Goal: Task Accomplishment & Management: Complete application form

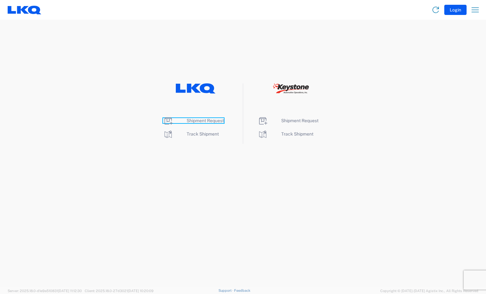
click at [205, 120] on span "Shipment Request" at bounding box center [205, 120] width 37 height 5
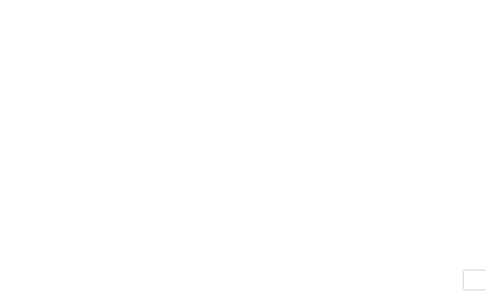
select select "FULL"
select select "LBS"
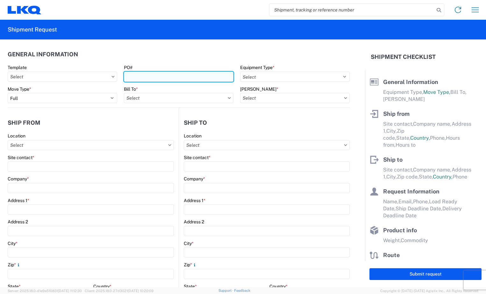
click at [167, 78] on input "PO#" at bounding box center [179, 77] width 110 height 10
type input "BR004965"
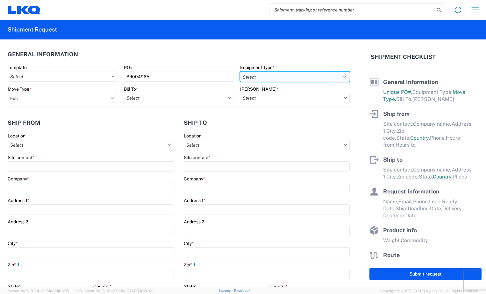
click at [330, 76] on select "Select 53’ Dry Van Flatbed Dropdeck (van) Lowboy (flatbed) Rail" at bounding box center [295, 77] width 110 height 10
select select "STDV"
click at [240, 72] on select "Select 53’ Dry Van Flatbed Dropdeck (van) Lowboy (flatbed) Rail" at bounding box center [295, 77] width 110 height 10
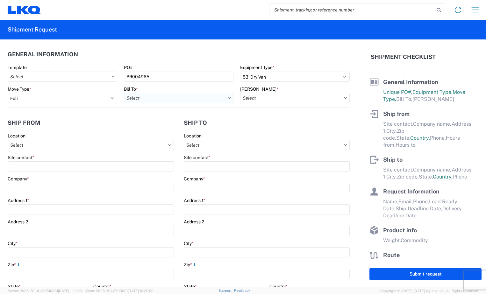
click at [184, 98] on input "Bill To *" at bounding box center [179, 98] width 110 height 10
type input "3118"
click at [180, 130] on div "3118 - Brainerd MN" at bounding box center [180, 126] width 112 height 10
type input "3118 - Brainerd MN"
click at [344, 97] on icon at bounding box center [345, 98] width 3 height 2
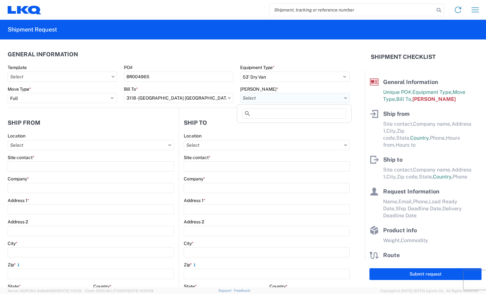
click at [337, 99] on input "Bill Code *" at bounding box center [295, 98] width 110 height 10
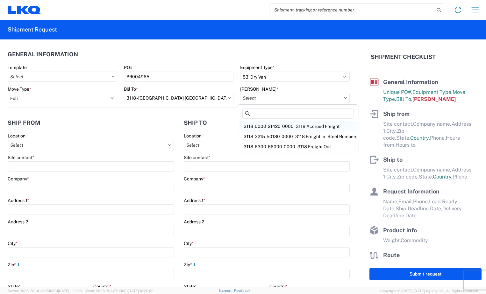
click at [318, 128] on div "3118-0000-21420-0000 - 3118 Accrued Freight" at bounding box center [298, 126] width 119 height 10
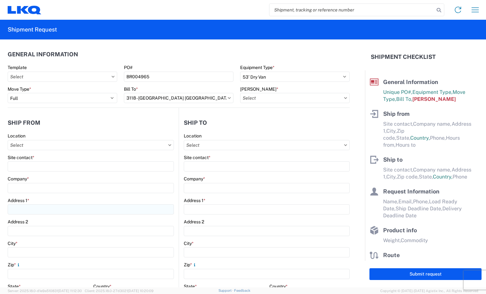
type input "3118-0000-21420-0000 - 3118 Accrued Freight"
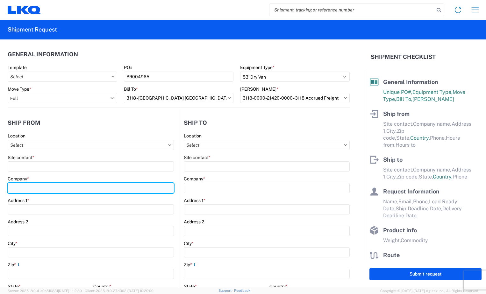
click at [40, 190] on input "Company *" at bounding box center [91, 188] width 166 height 10
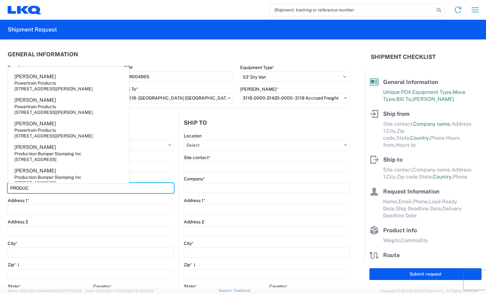
type input "Production Bumper Stamping Inc"
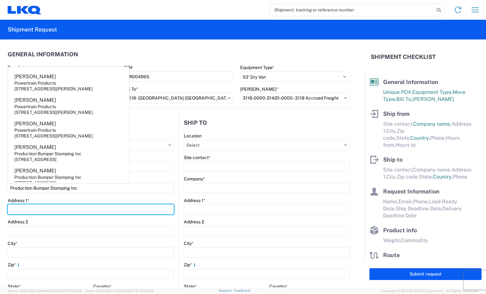
type input "2301 Fairwood Ave"
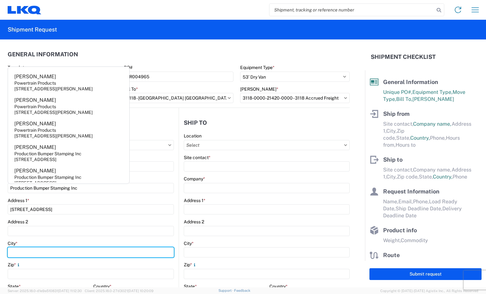
type input "Columbus"
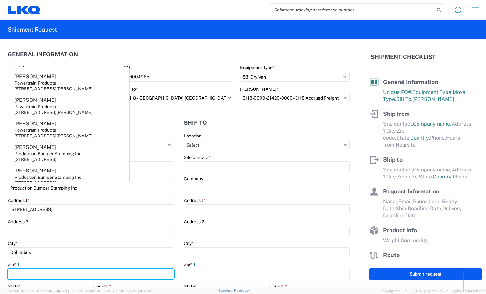
type input "43207"
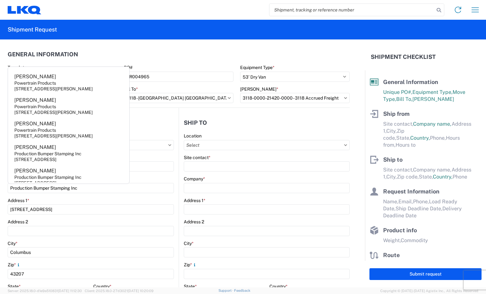
select select "OH"
type input "tallord@lkqcorp.com"
type input "6144442181"
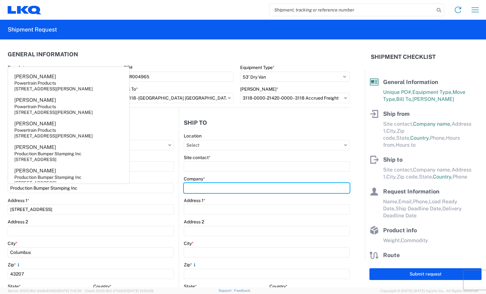
type input "LKQ Corporation"
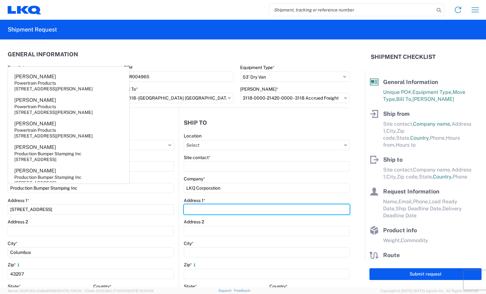
type input "2110 South10TH Street"
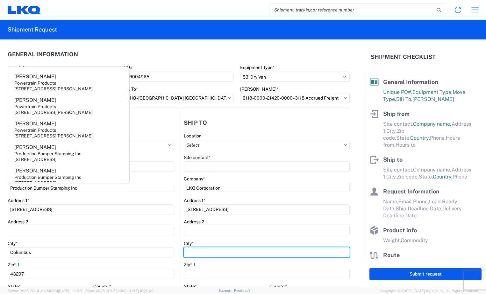
type input "Brainerd"
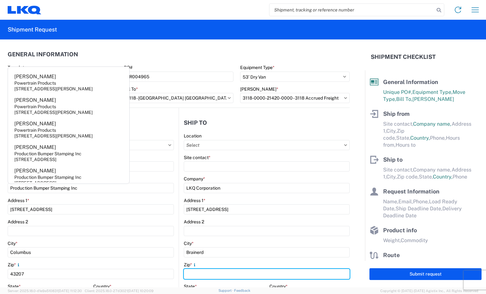
type input "56401"
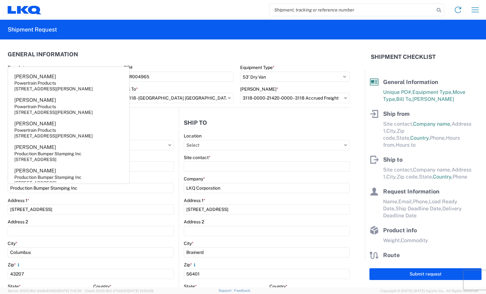
select select "MN"
type input "tallord@lkqcorp.com"
type input "2188296324"
type input "Ty Allord"
type input "tallord@lkqcorp.com"
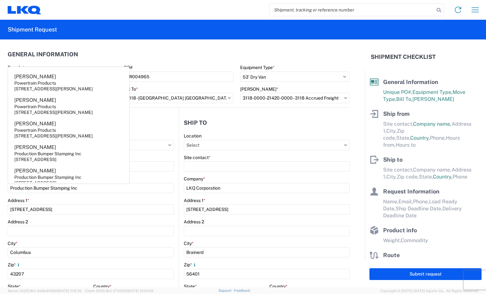
type input "2188296324"
type input "2025-09-10"
type input "2025-09-12"
type input "28000"
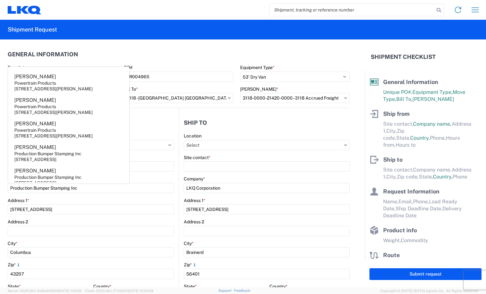
type input "22"
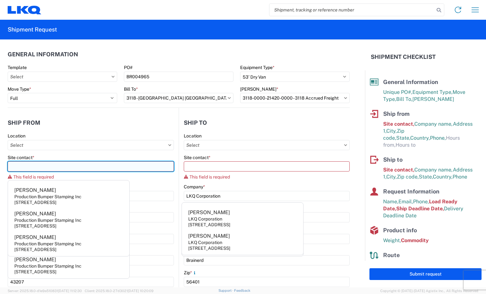
click at [76, 164] on input "Site contact *" at bounding box center [91, 167] width 166 height 10
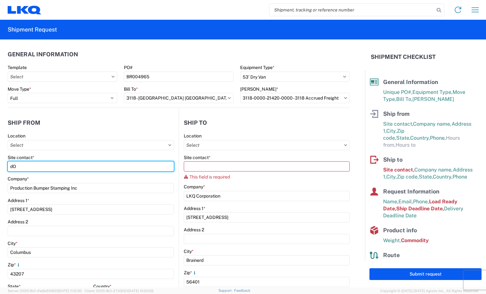
type input "d"
type input "Dominic Omotto"
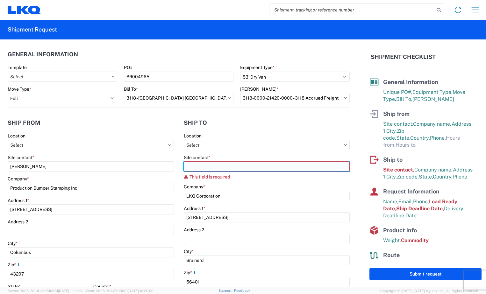
click at [203, 169] on input "Site contact *" at bounding box center [267, 167] width 166 height 10
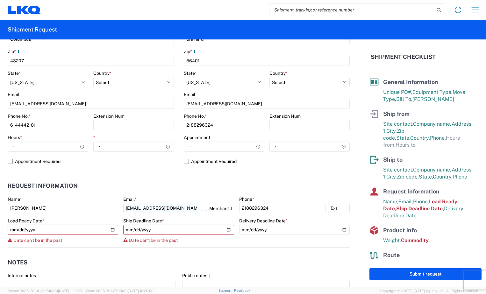
scroll to position [223, 0]
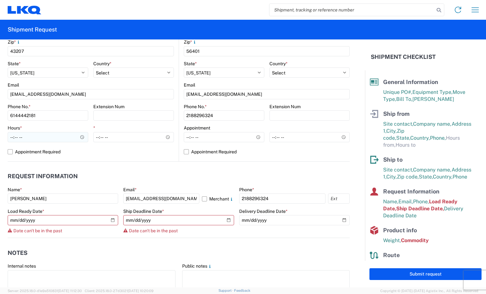
type input "Mark Tabor"
click at [12, 139] on input "Hours *" at bounding box center [48, 137] width 81 height 10
type input "09:00"
click at [95, 140] on input "*" at bounding box center [133, 137] width 81 height 10
type input "11:00"
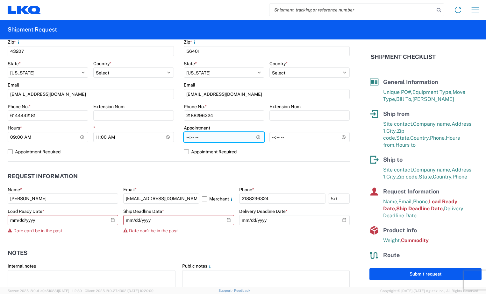
click at [187, 137] on input "Hours *" at bounding box center [224, 137] width 81 height 10
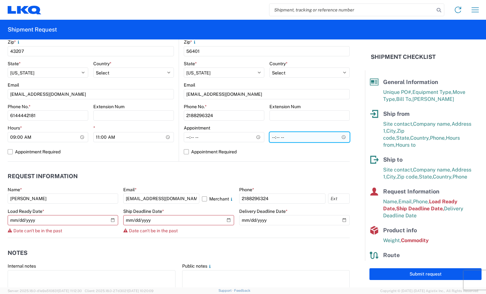
click at [275, 138] on input "*" at bounding box center [310, 137] width 81 height 10
click at [272, 137] on input "*" at bounding box center [310, 137] width 81 height 10
click at [270, 141] on input "*" at bounding box center [310, 137] width 81 height 10
click at [270, 140] on input "*" at bounding box center [310, 137] width 81 height 10
click at [270, 136] on input "*" at bounding box center [310, 137] width 81 height 10
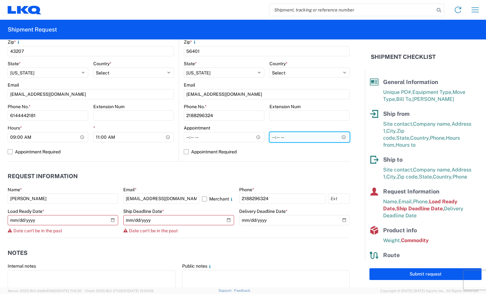
type input "12:00"
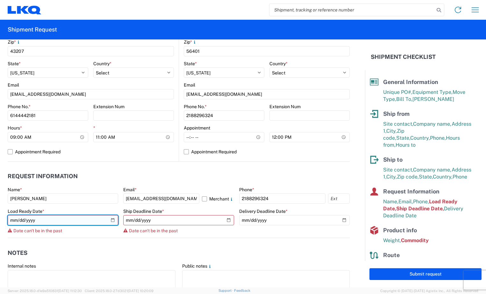
click at [111, 219] on input "2025-09-10" at bounding box center [63, 220] width 111 height 10
type input "2025-09-12"
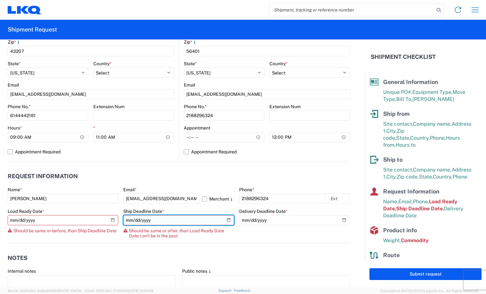
click at [224, 220] on input "2025-09-10" at bounding box center [178, 220] width 111 height 10
type input "2025-09-12"
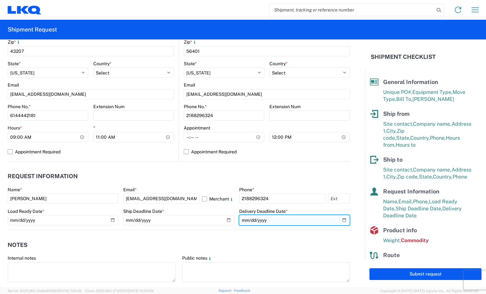
click at [338, 220] on input "2025-09-12" at bounding box center [294, 220] width 111 height 10
type input "2025-09-15"
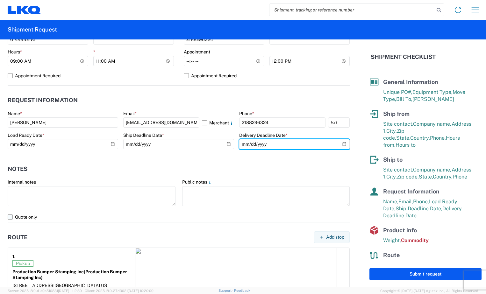
scroll to position [319, 0]
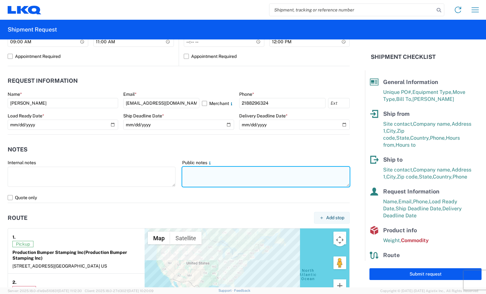
drag, startPoint x: 189, startPoint y: 174, endPoint x: 180, endPoint y: 181, distance: 11.5
click at [189, 174] on textarea at bounding box center [266, 177] width 168 height 20
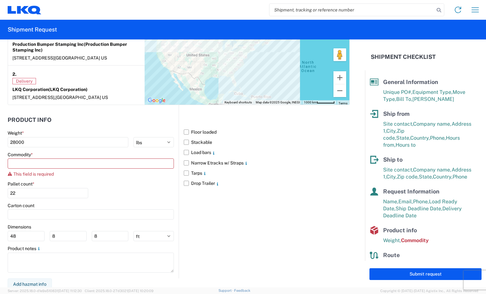
scroll to position [530, 0]
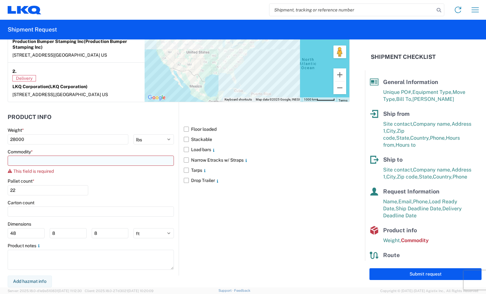
type textarea "Must have e tracks two load straps and air ride."
click at [85, 165] on input at bounding box center [91, 161] width 166 height 10
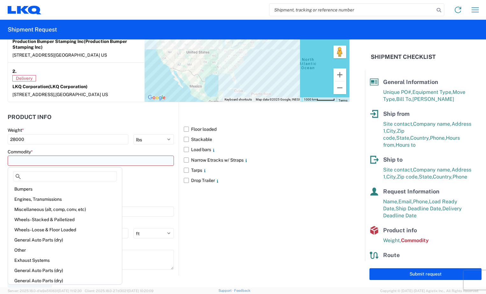
click at [84, 162] on input at bounding box center [91, 161] width 166 height 10
click at [37, 189] on div "Bumpers" at bounding box center [65, 189] width 112 height 10
type input "Bumpers"
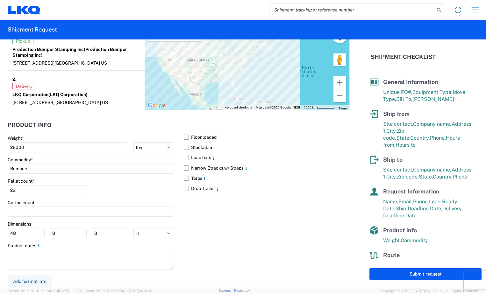
click at [185, 167] on label "Narrow Etracks w/ Straps" at bounding box center [267, 168] width 166 height 10
click at [0, 0] on input "Narrow Etracks w/ Straps" at bounding box center [0, 0] width 0 height 0
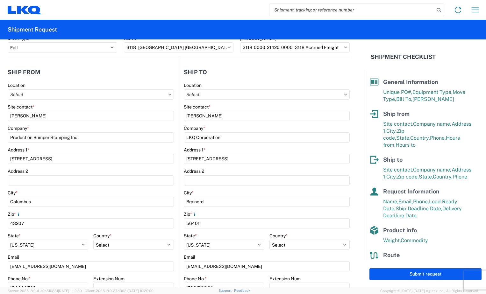
scroll to position [0, 0]
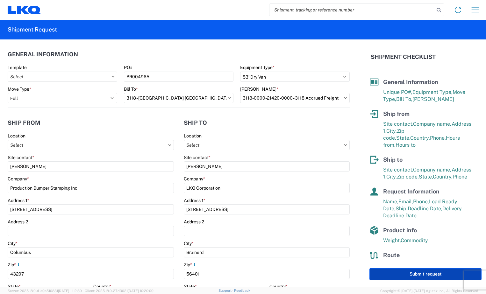
click at [399, 276] on button "Submit request" at bounding box center [426, 275] width 112 height 12
select select "US"
